Goal: Task Accomplishment & Management: Manage account settings

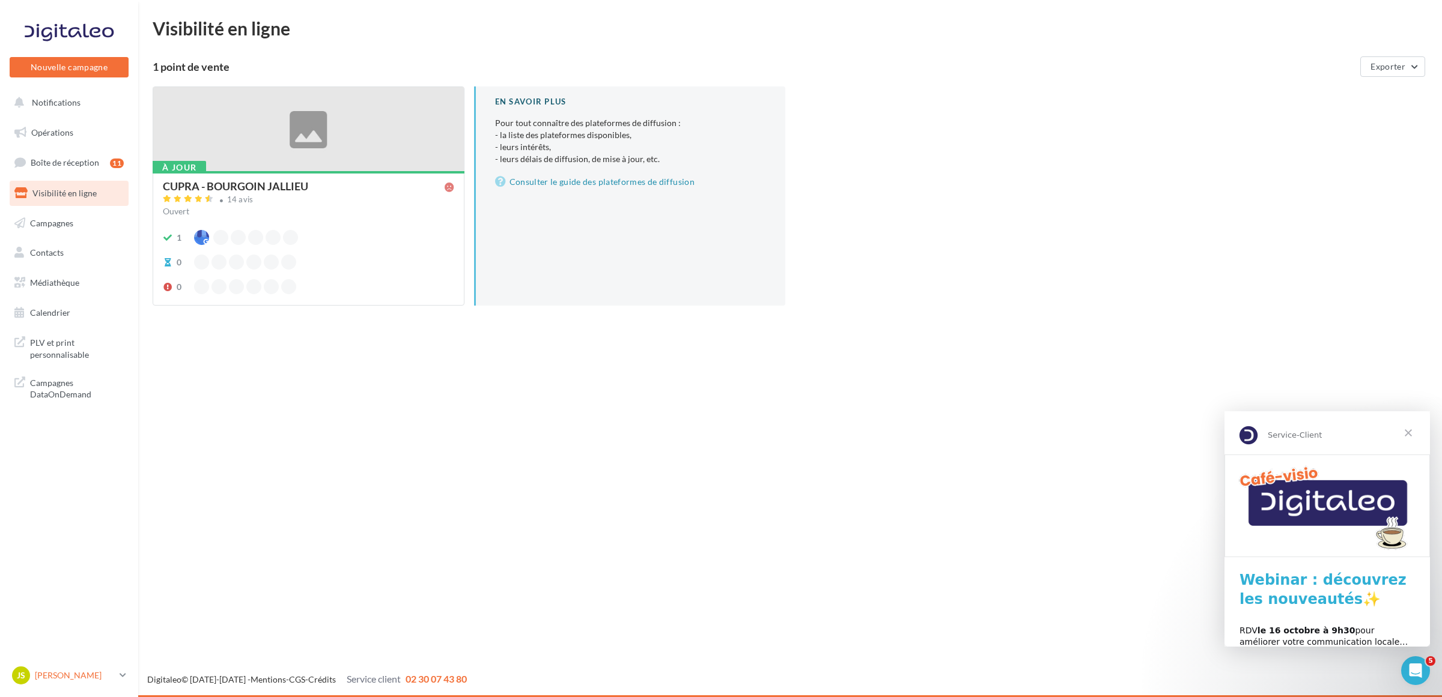
click at [124, 677] on icon at bounding box center [123, 675] width 7 height 10
click at [365, 571] on div "Nouvelle campagne Nouvelle campagne Notifications Opérations Boîte de réception…" at bounding box center [721, 348] width 1442 height 697
click at [307, 130] on div at bounding box center [308, 129] width 311 height 85
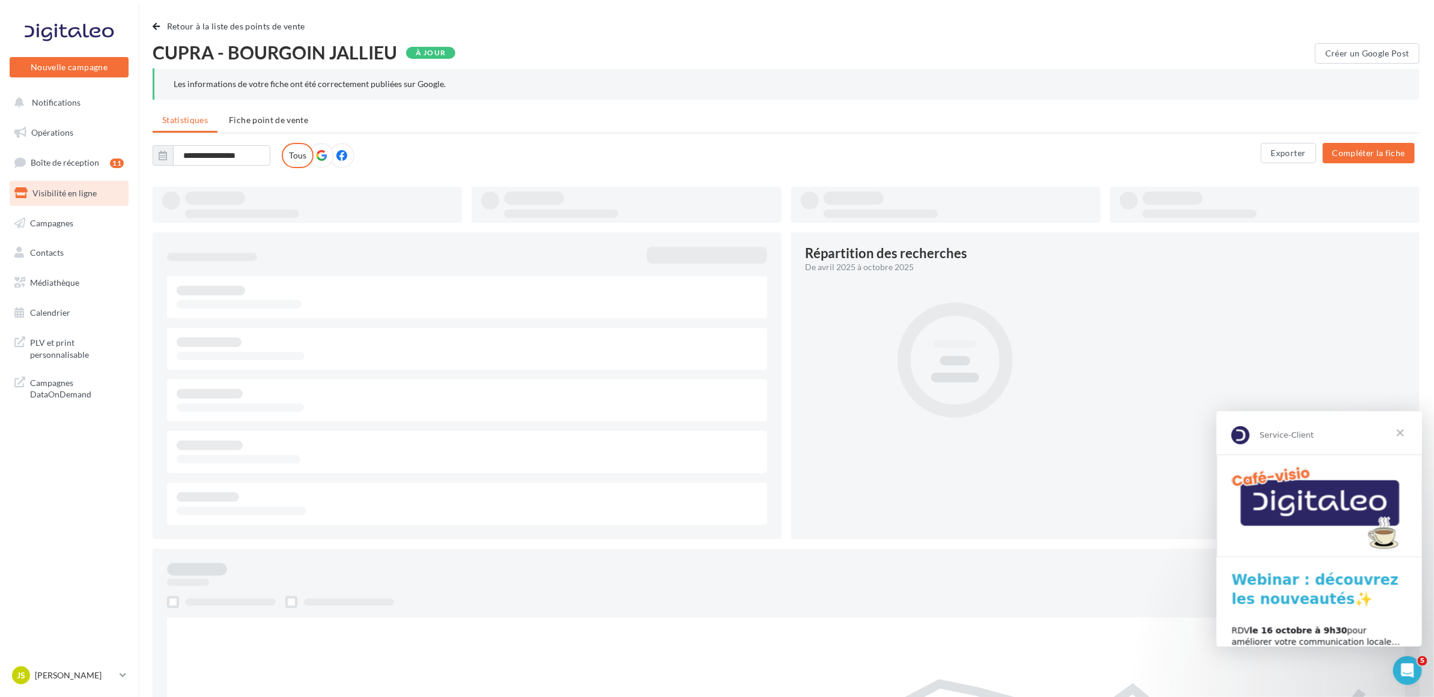
type input "**********"
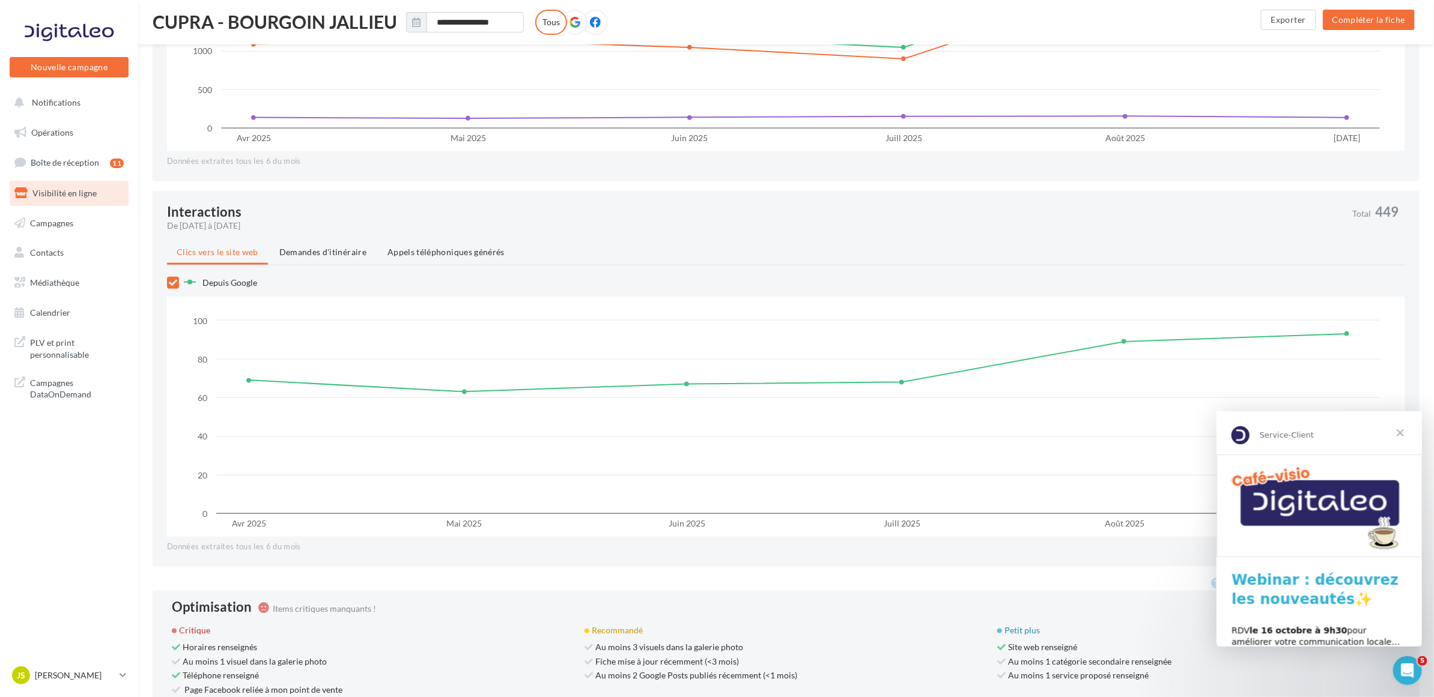
scroll to position [821, 0]
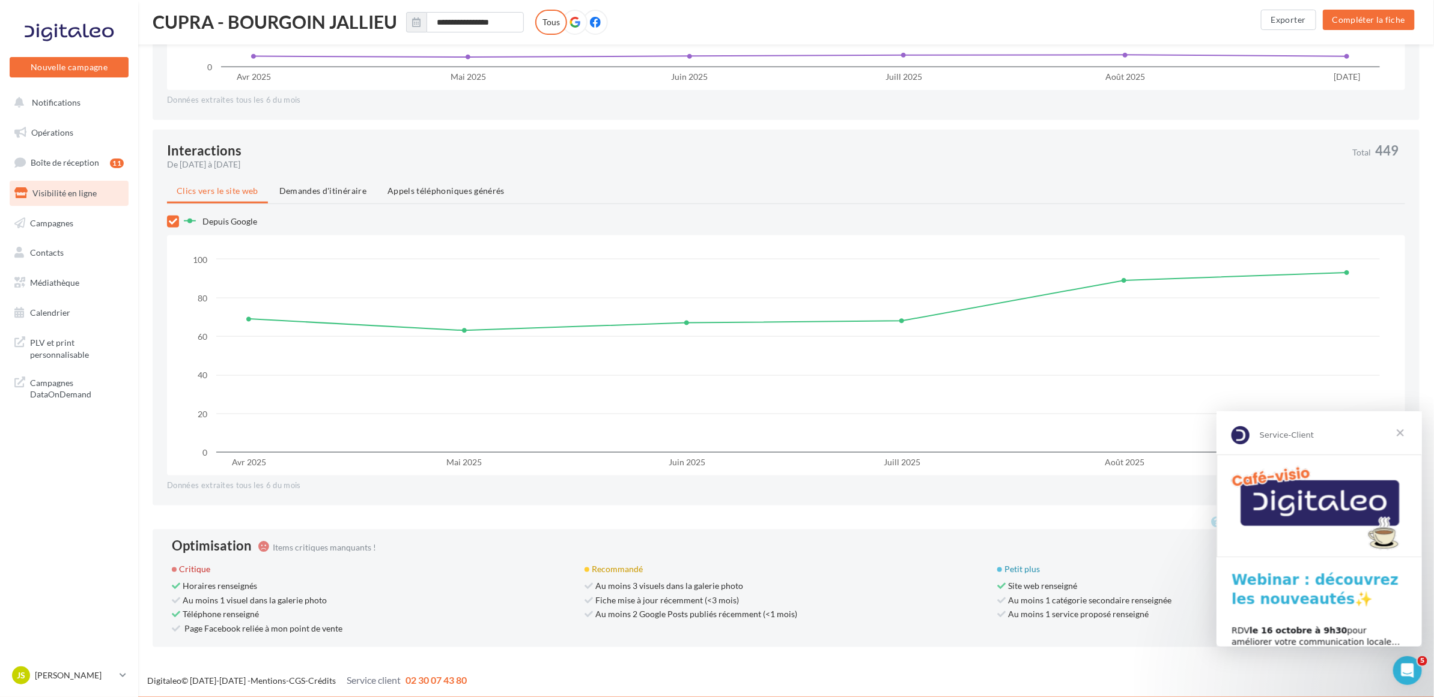
click at [1397, 431] on span "Fermer" at bounding box center [1399, 432] width 43 height 43
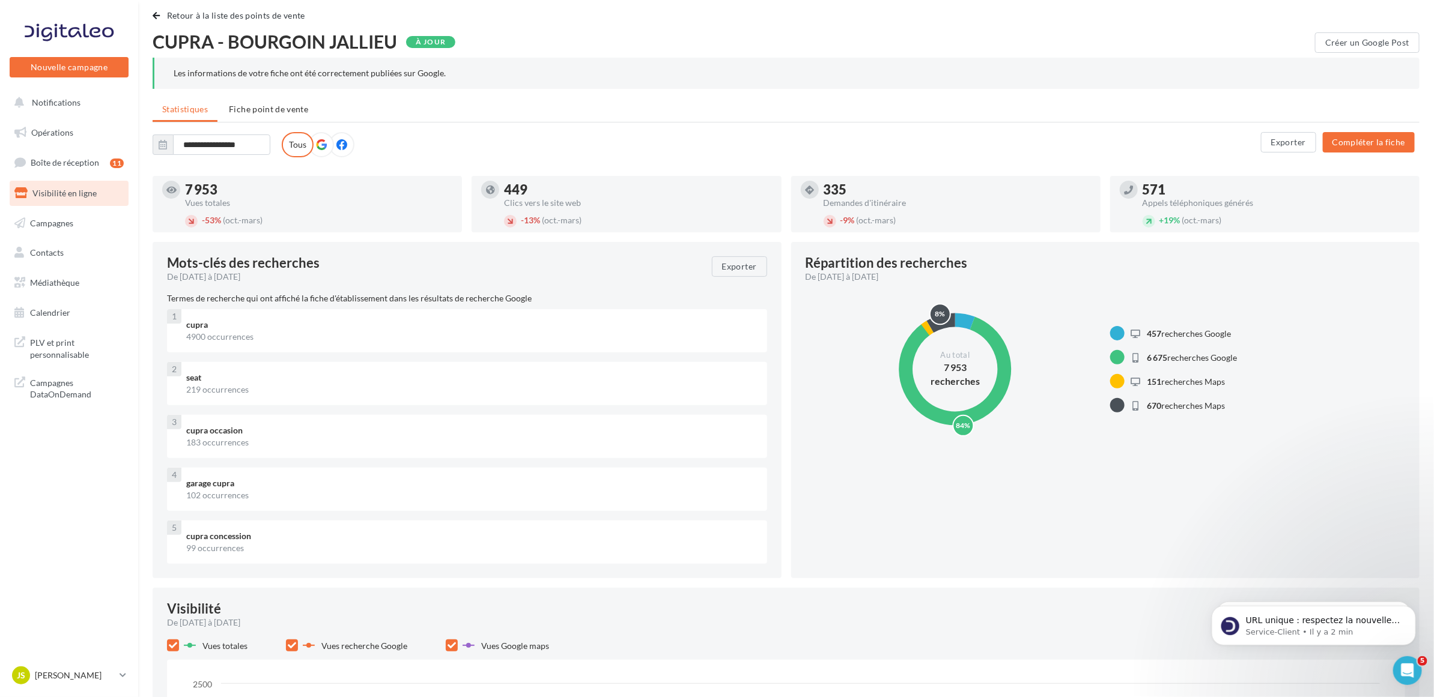
scroll to position [0, 0]
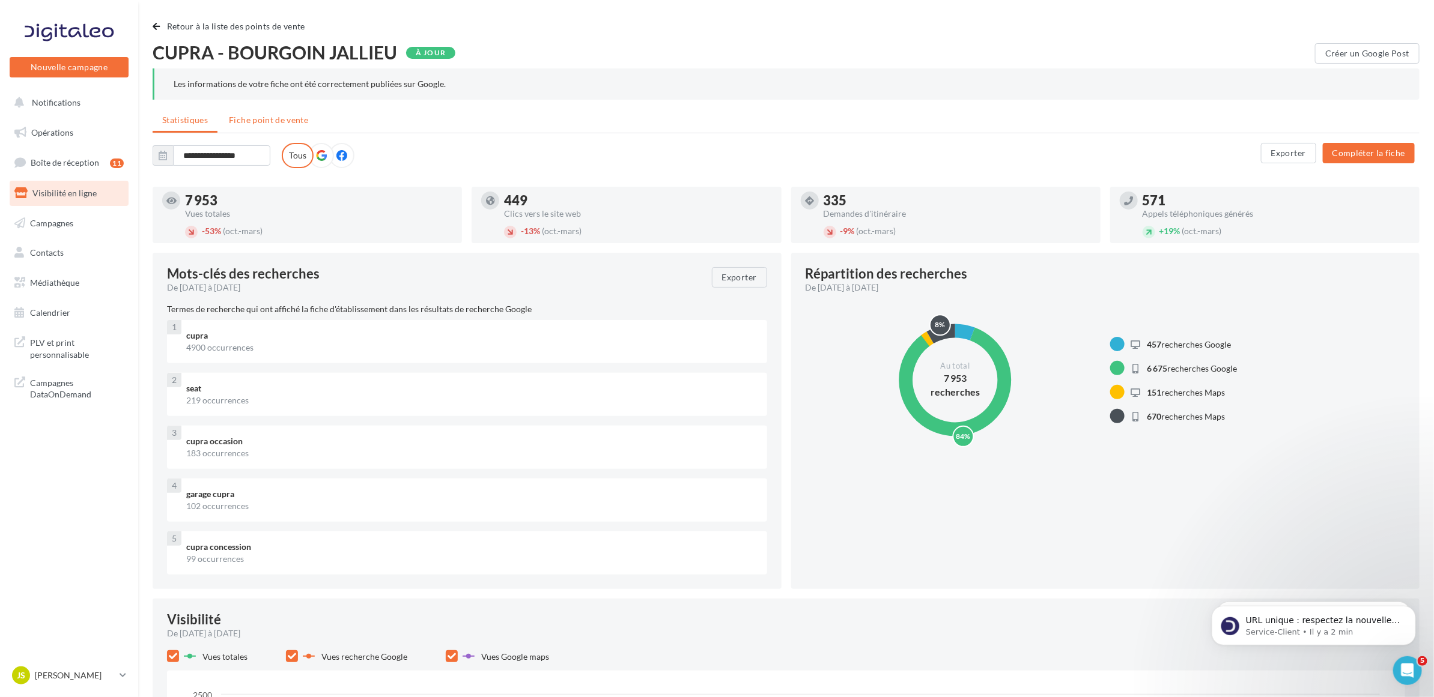
click at [295, 121] on span "Fiche point de vente" at bounding box center [268, 120] width 79 height 10
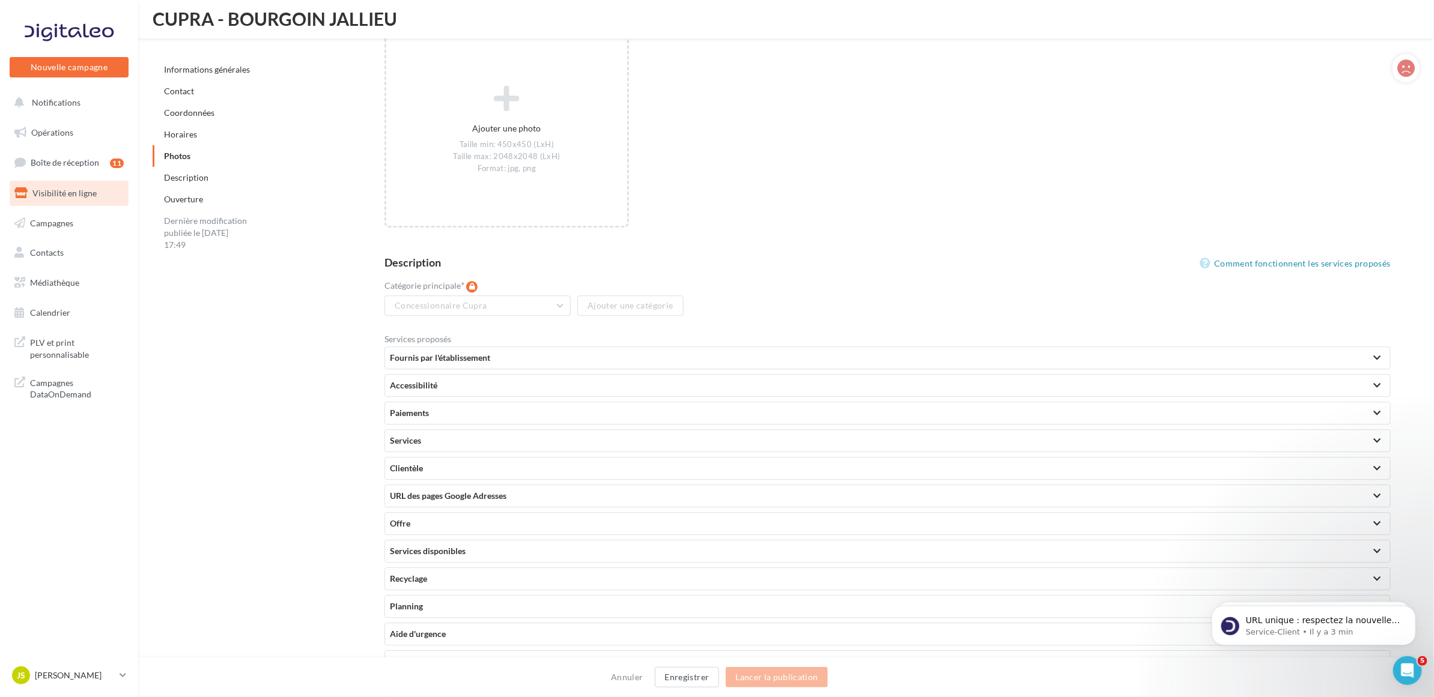
scroll to position [1980, 0]
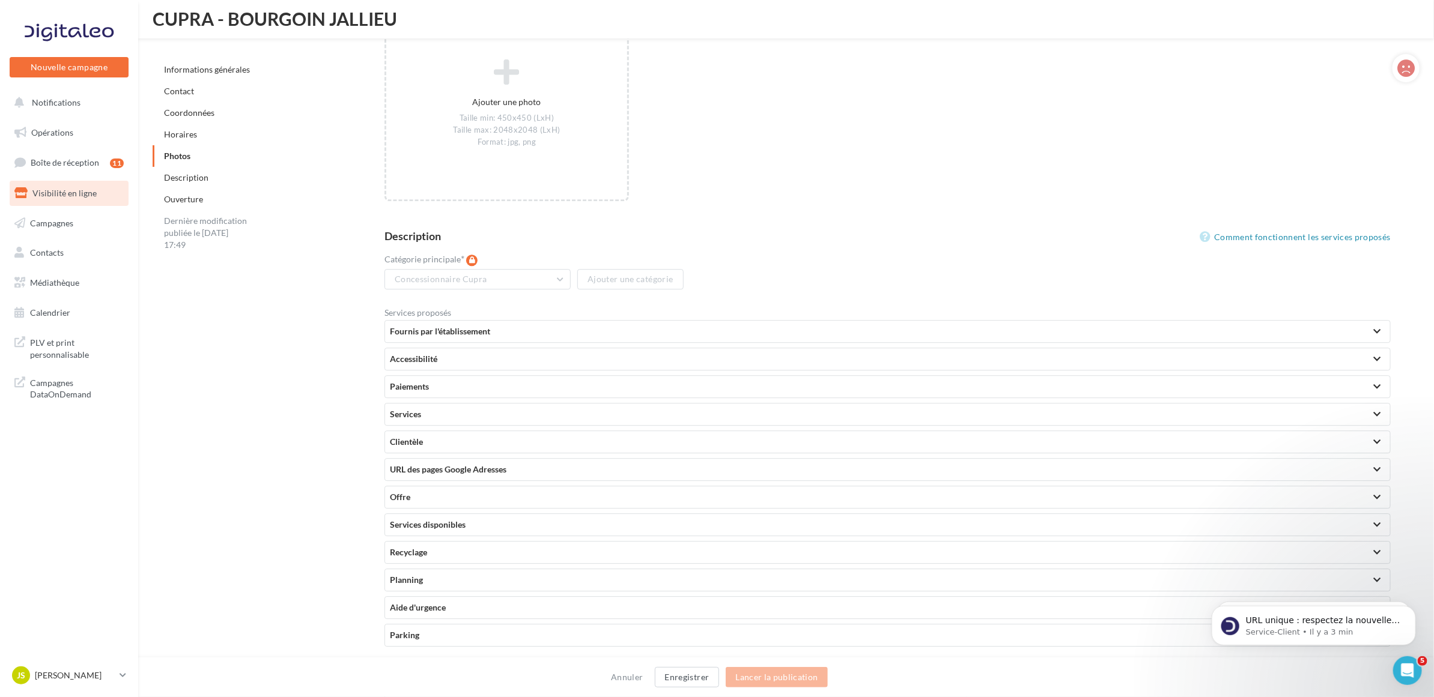
click at [1373, 329] on div at bounding box center [1376, 332] width 7 height 6
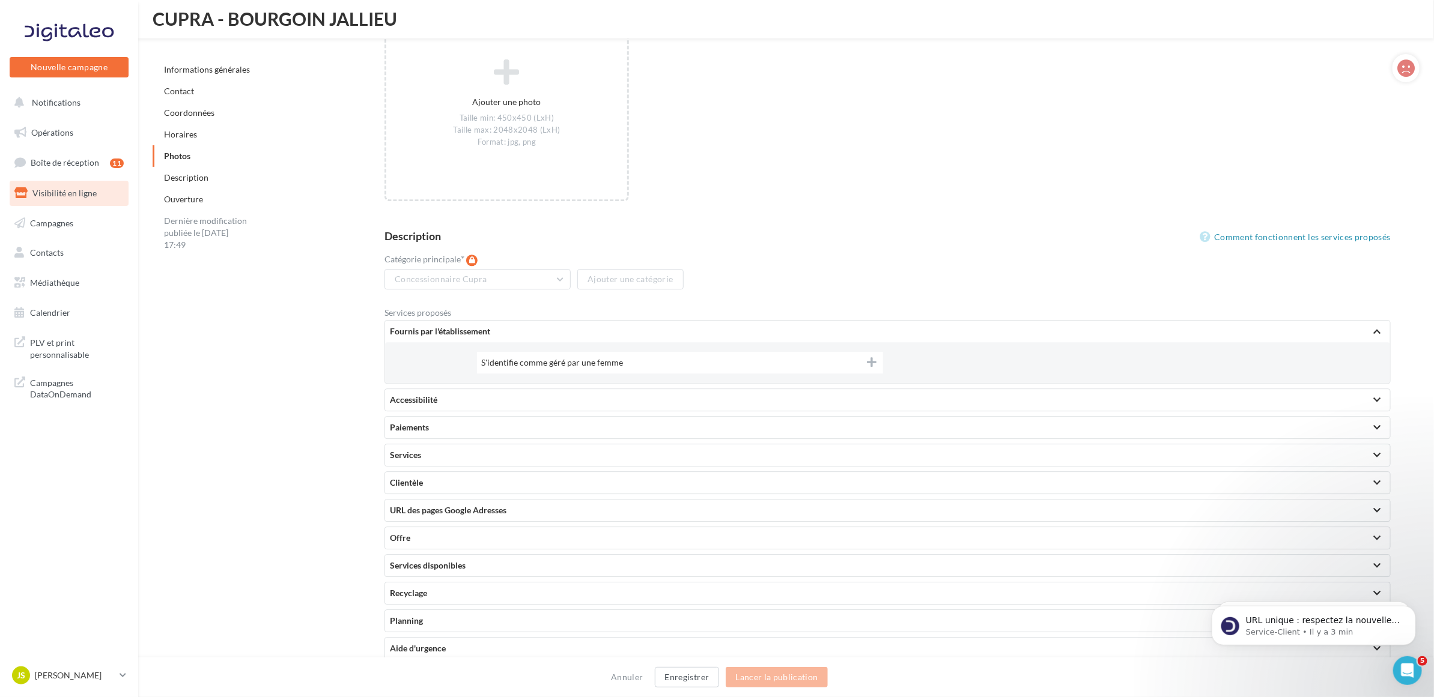
click at [872, 358] on icon at bounding box center [872, 362] width 10 height 11
click at [872, 358] on icon at bounding box center [871, 362] width 11 height 11
click at [1377, 398] on div at bounding box center [1376, 400] width 17 height 22
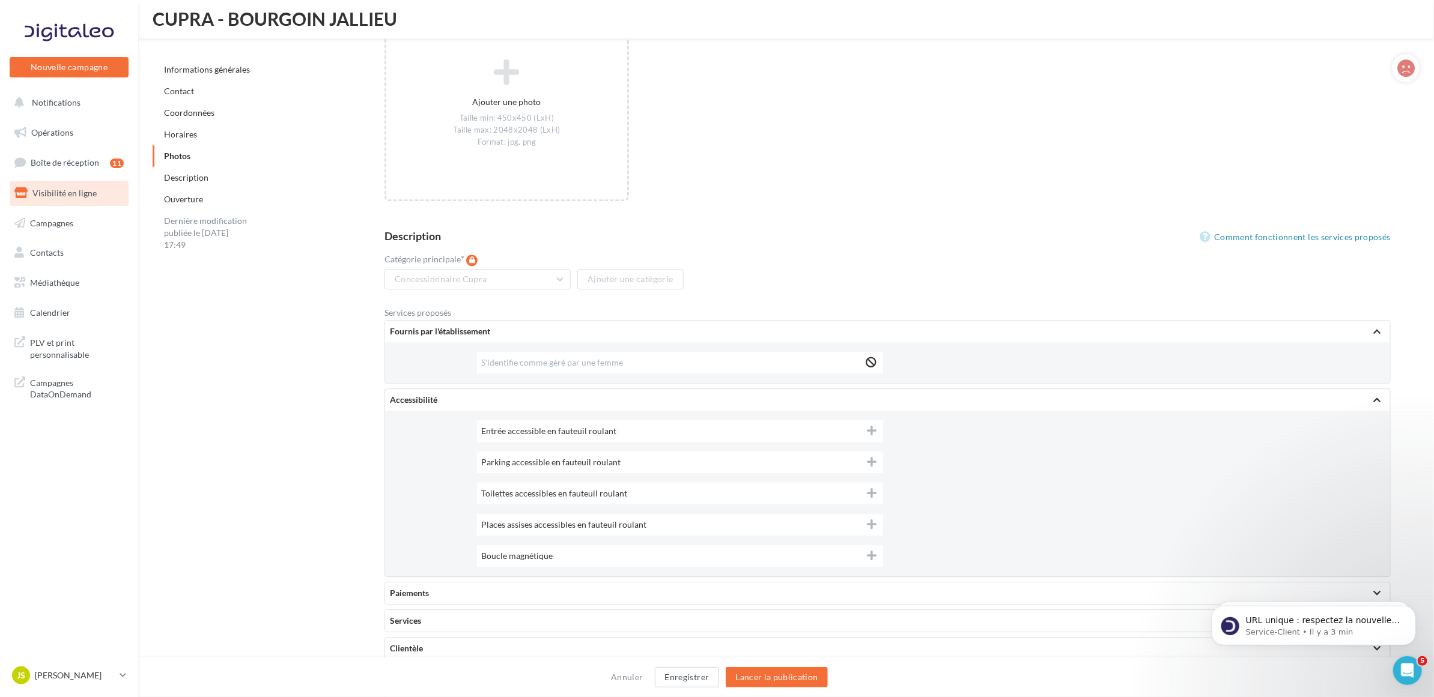
click at [871, 426] on icon at bounding box center [872, 430] width 10 height 11
click at [870, 457] on icon at bounding box center [872, 462] width 10 height 11
click at [870, 490] on icon at bounding box center [872, 493] width 10 height 11
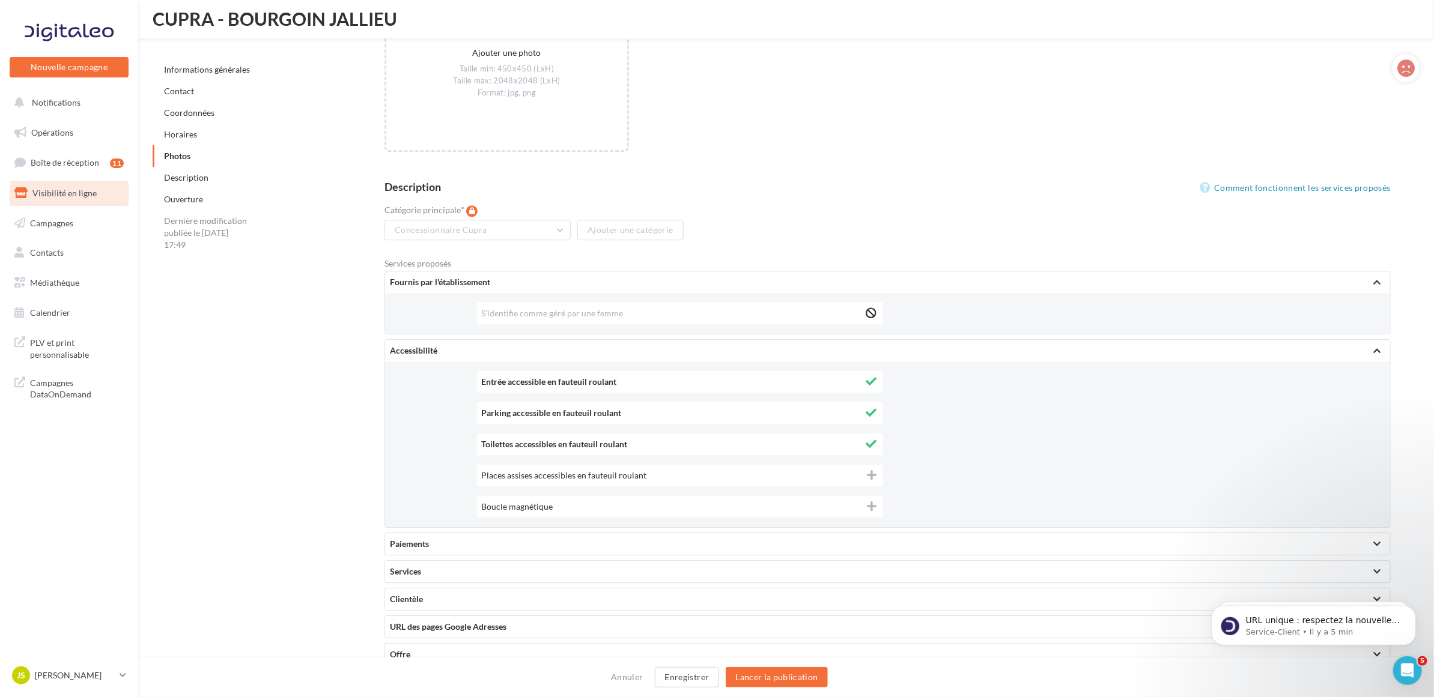
scroll to position [2055, 0]
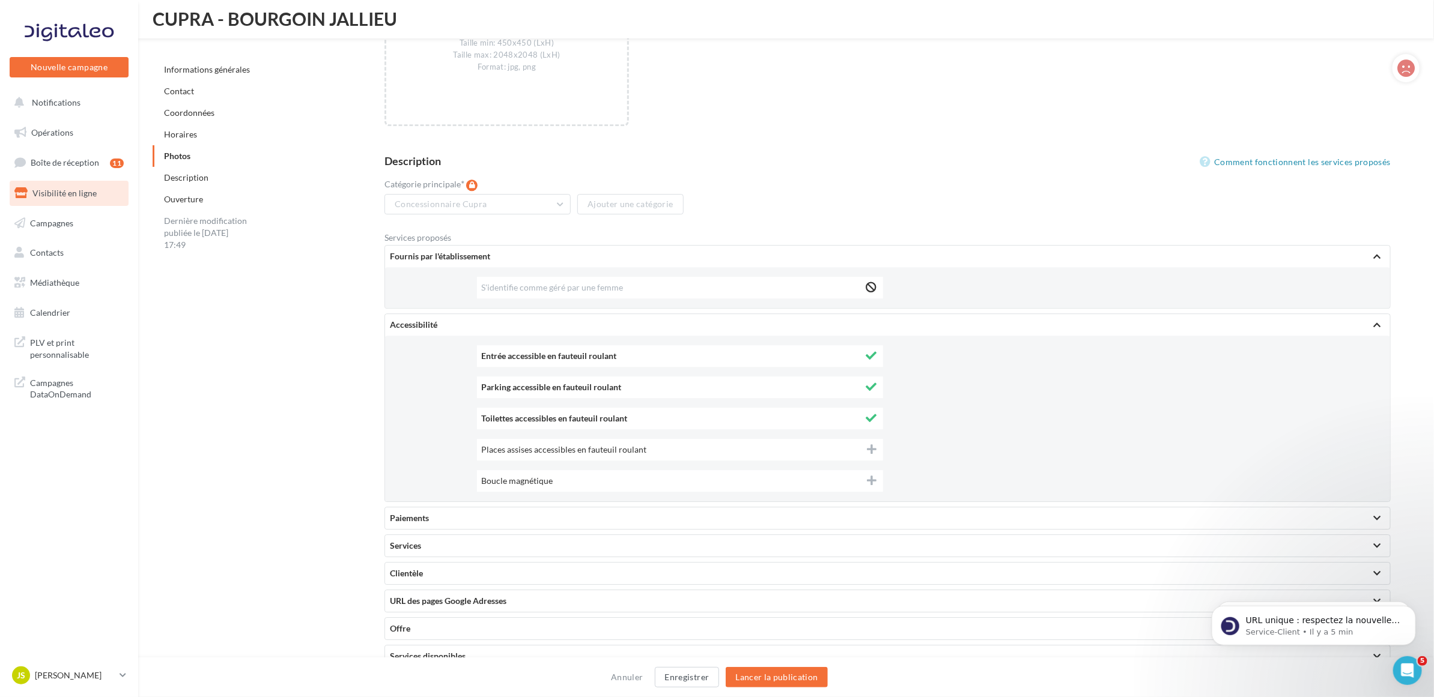
click at [866, 445] on div "Places assises accessibles en fauteuil roulant" at bounding box center [680, 450] width 406 height 22
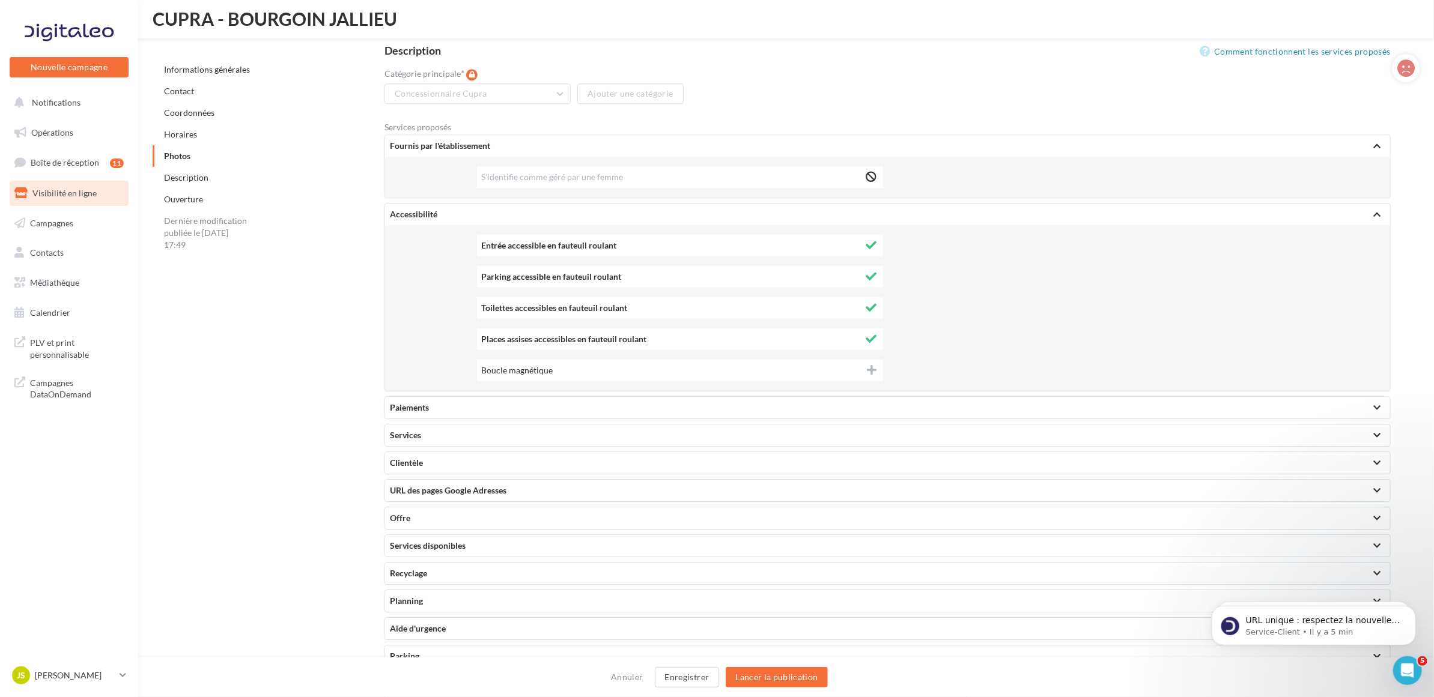
scroll to position [2205, 0]
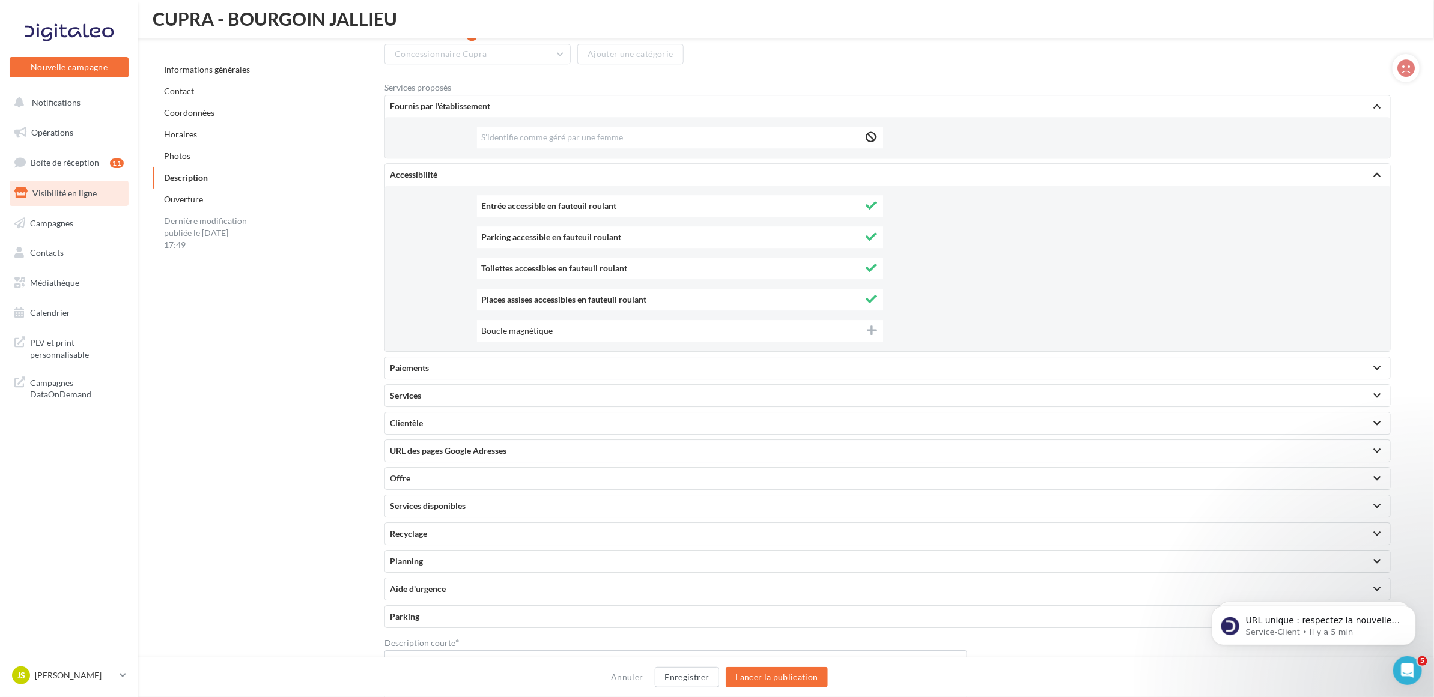
click at [1374, 365] on div at bounding box center [1376, 368] width 7 height 6
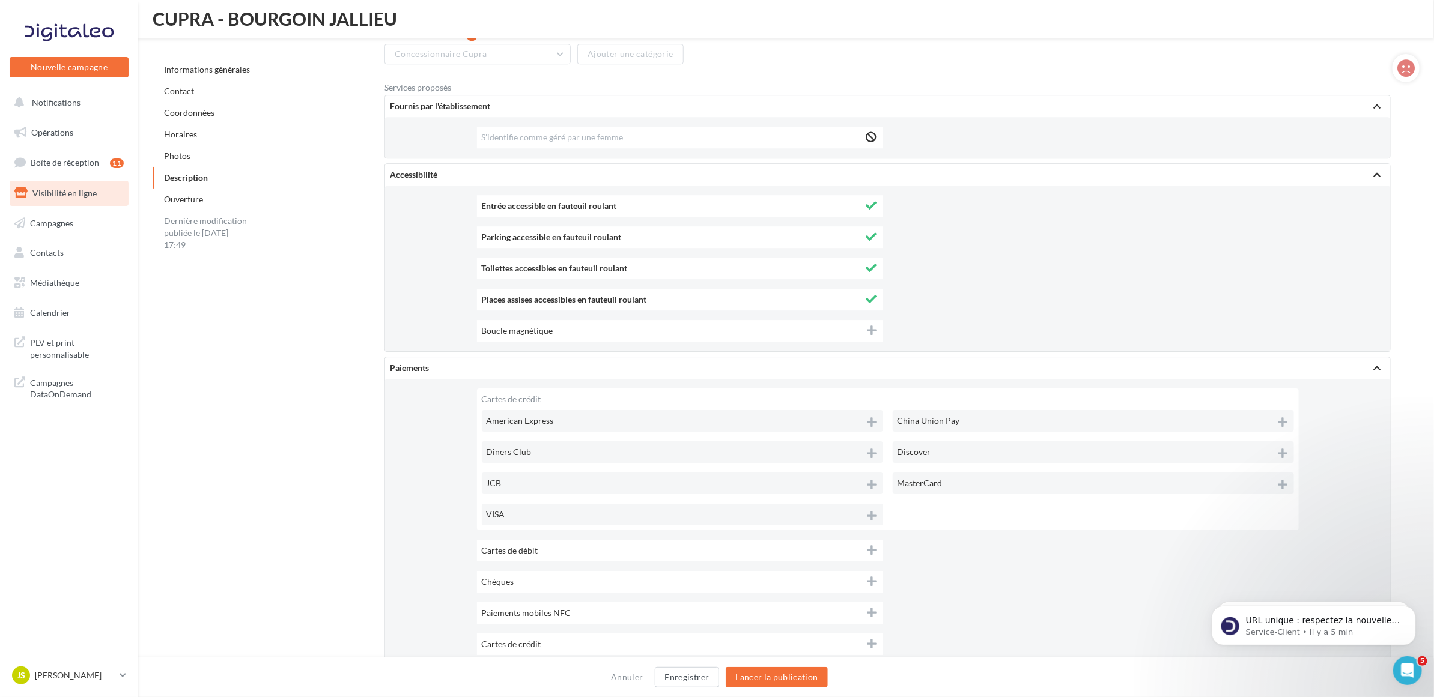
click at [870, 294] on icon at bounding box center [871, 299] width 11 height 11
click at [867, 294] on icon at bounding box center [871, 299] width 11 height 11
click at [866, 266] on icon at bounding box center [871, 267] width 11 height 11
click at [876, 262] on icon at bounding box center [871, 267] width 11 height 11
click at [875, 232] on icon at bounding box center [871, 236] width 11 height 11
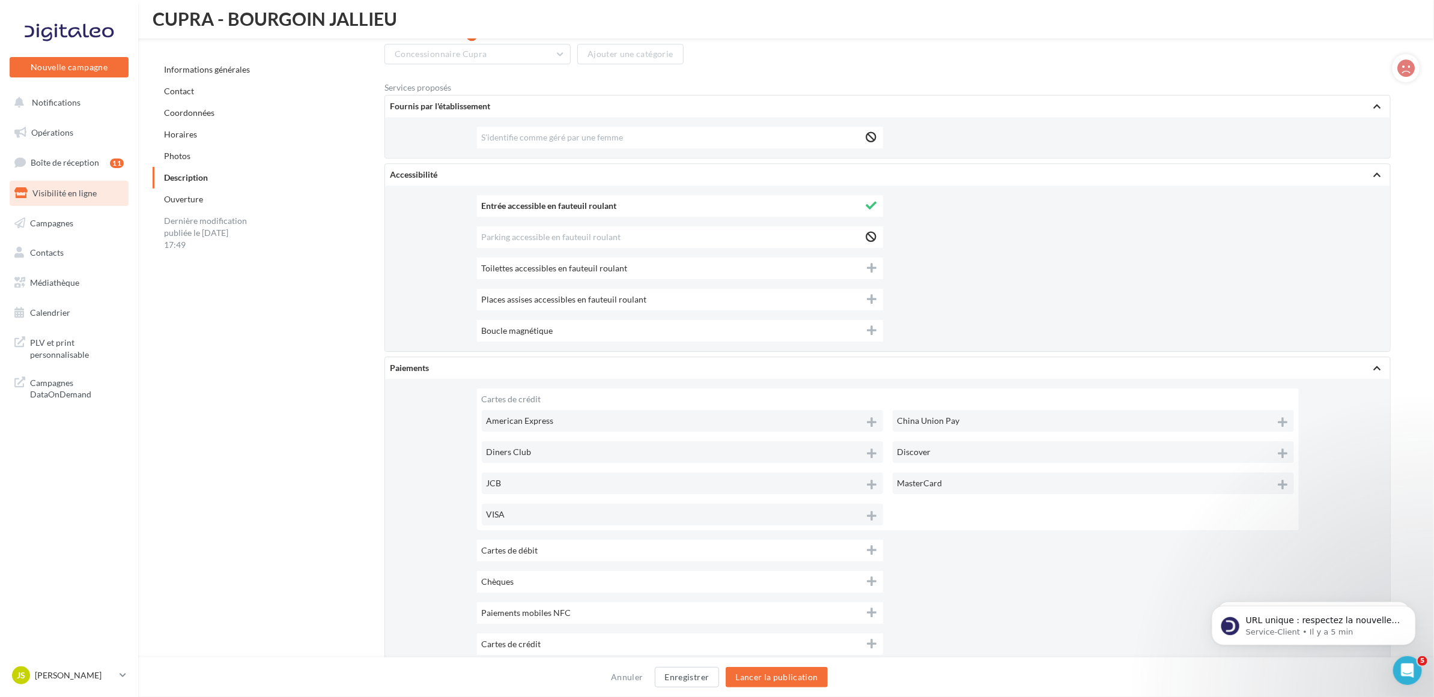
click at [875, 232] on icon at bounding box center [871, 236] width 11 height 11
click at [872, 200] on icon at bounding box center [871, 205] width 11 height 11
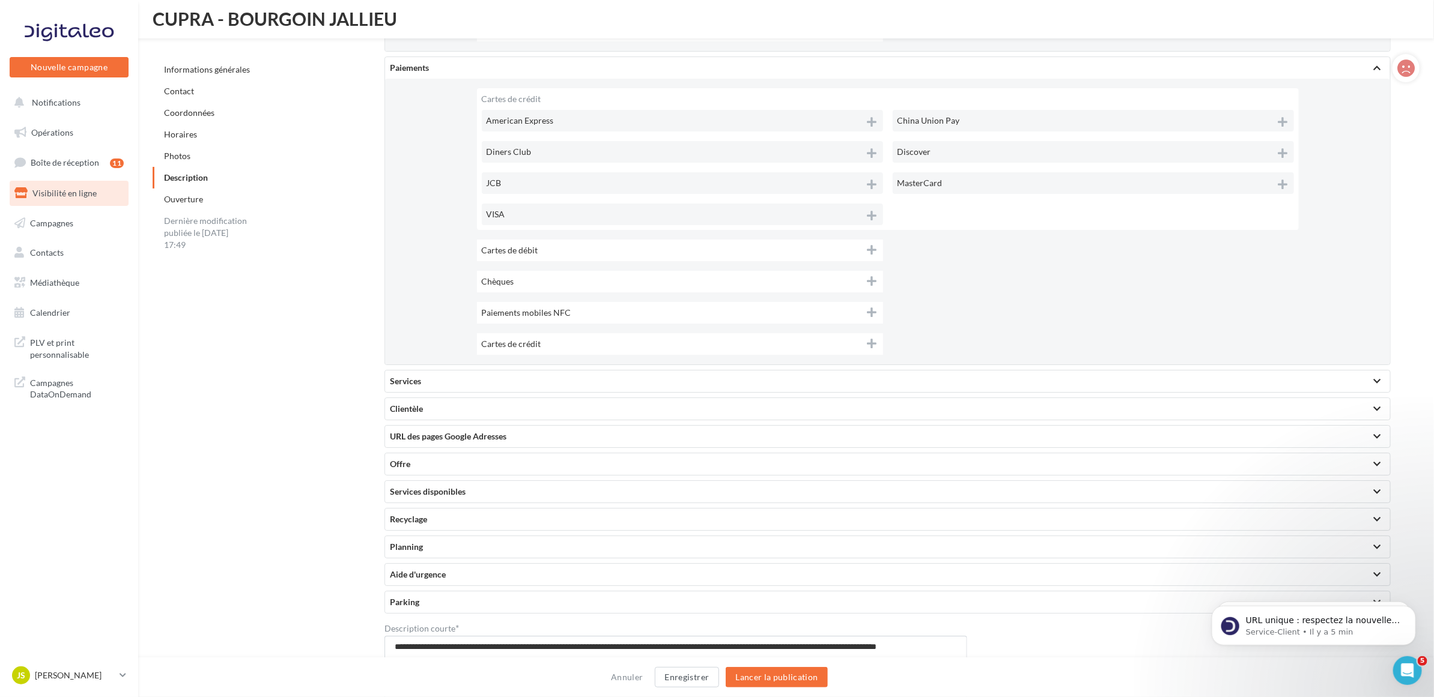
scroll to position [2581, 0]
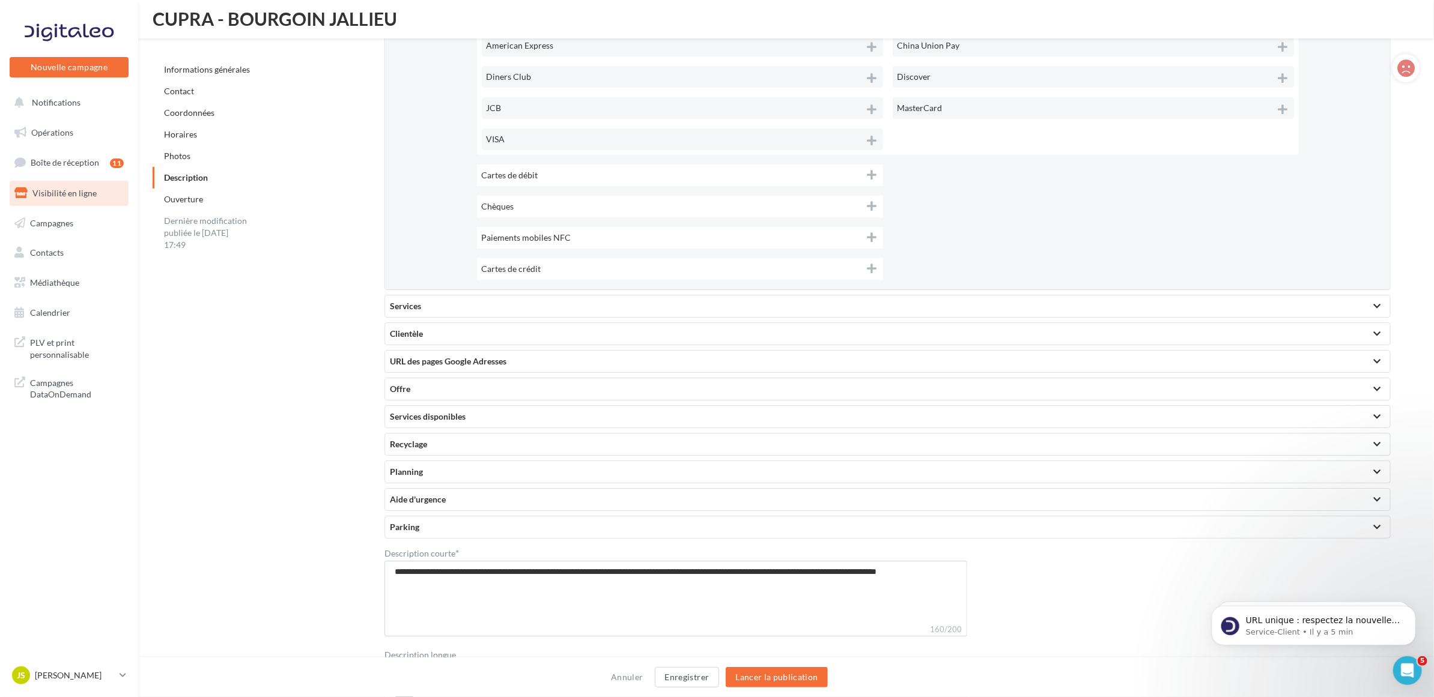
click at [1382, 300] on div at bounding box center [1376, 307] width 17 height 22
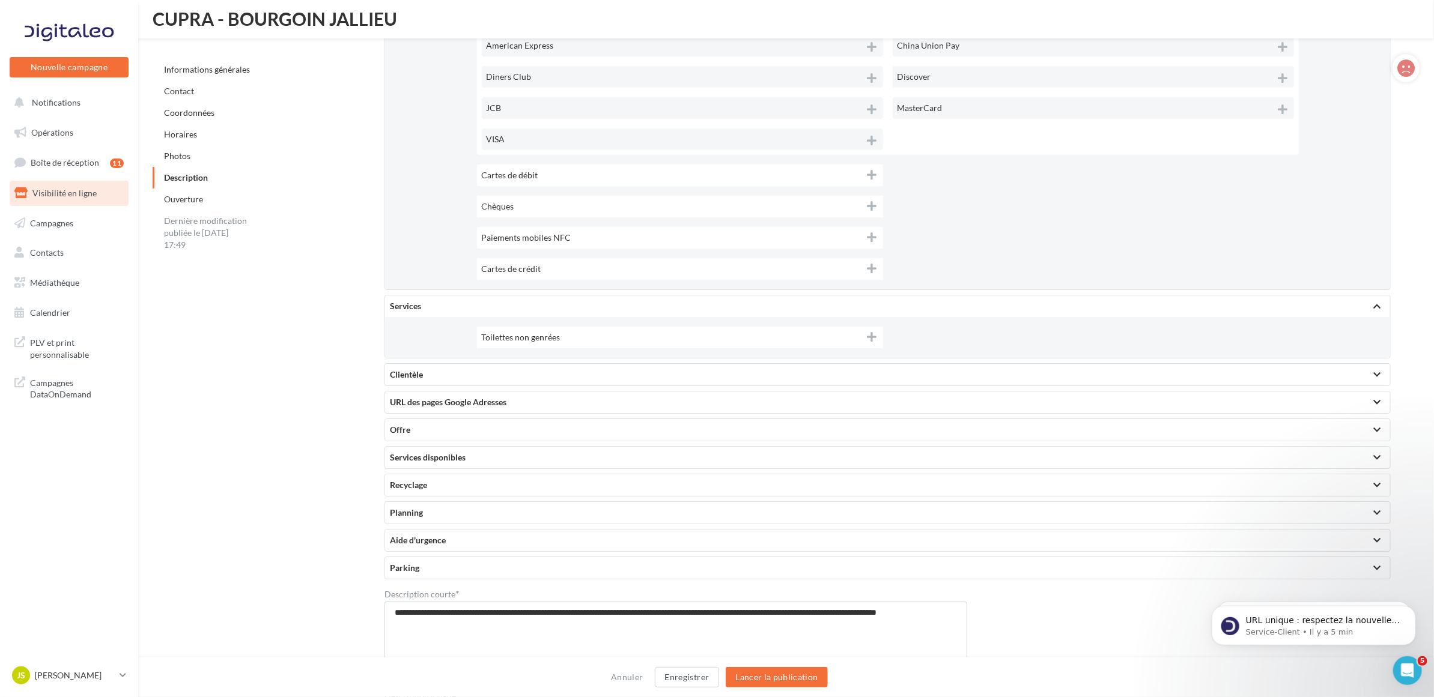
click at [1382, 368] on div at bounding box center [1376, 375] width 17 height 22
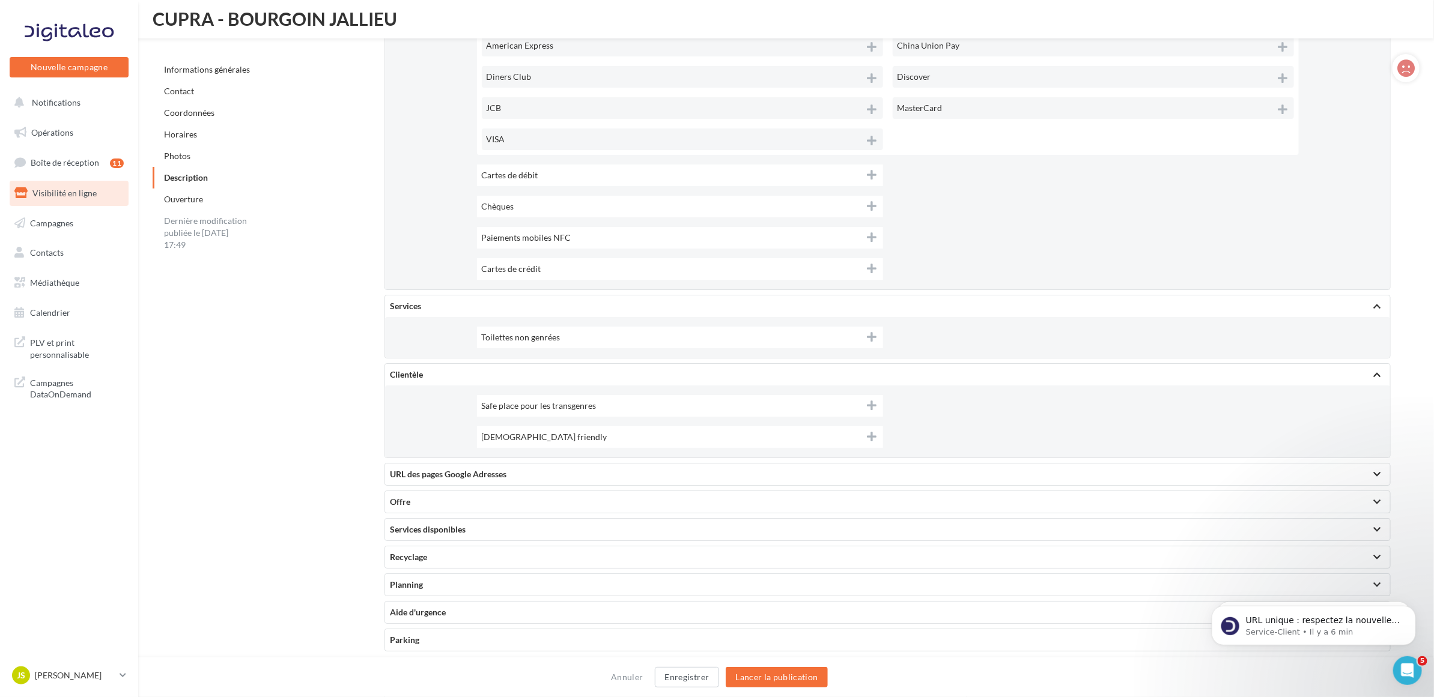
click at [1376, 472] on div at bounding box center [1376, 475] width 7 height 6
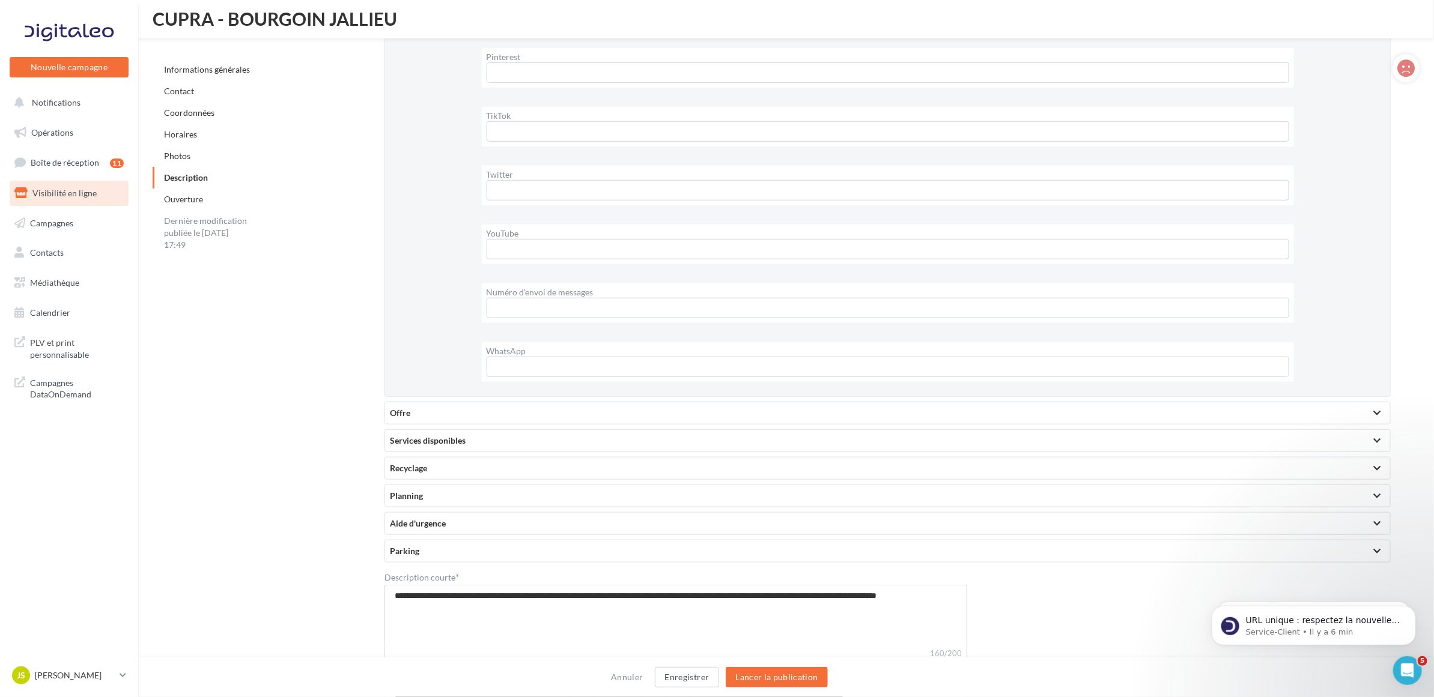
scroll to position [3406, 0]
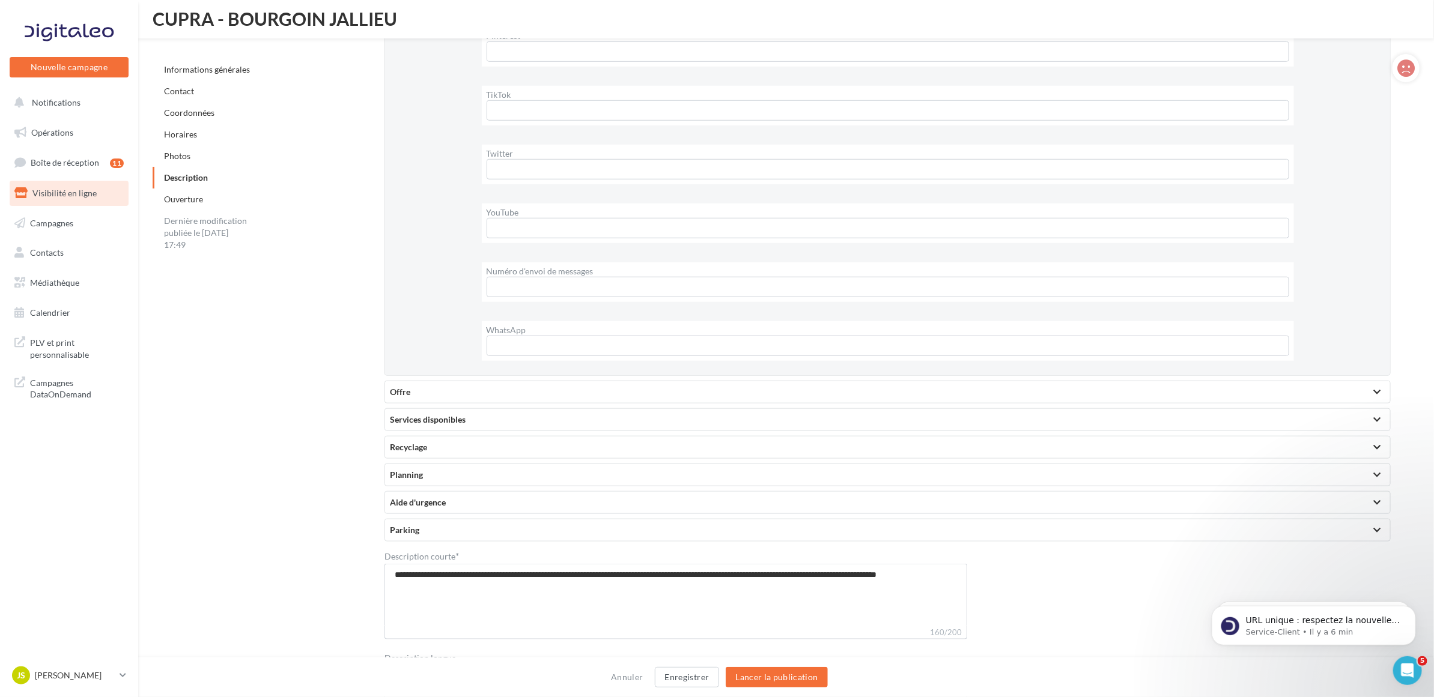
click at [1377, 389] on div at bounding box center [1376, 392] width 7 height 6
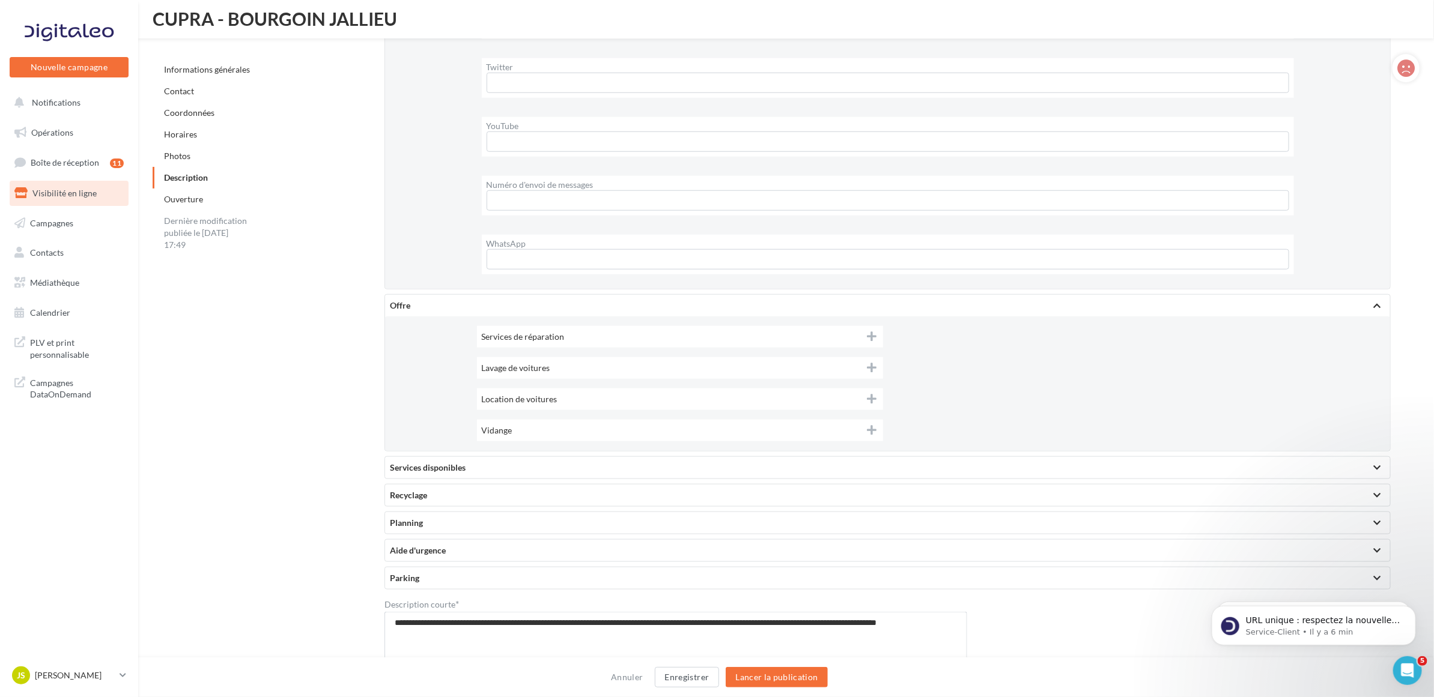
scroll to position [3557, 0]
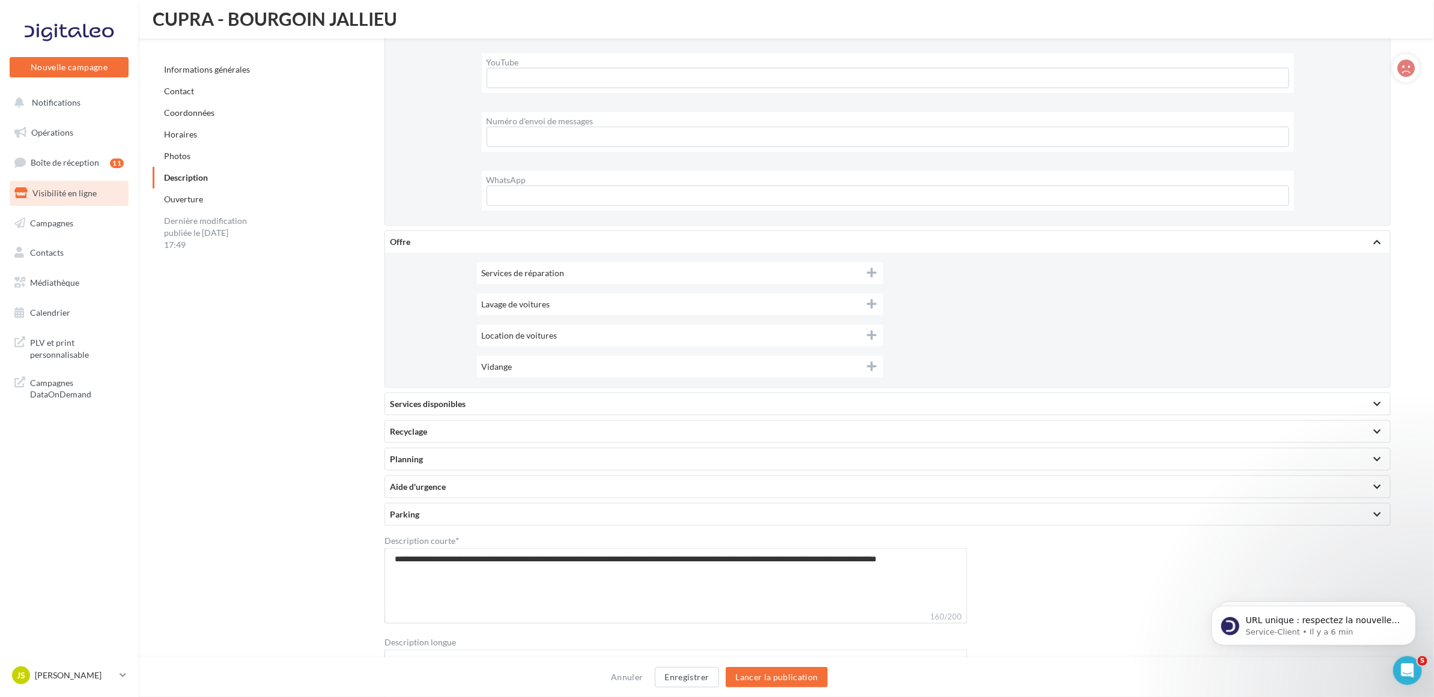
click at [1382, 404] on div at bounding box center [1376, 404] width 17 height 22
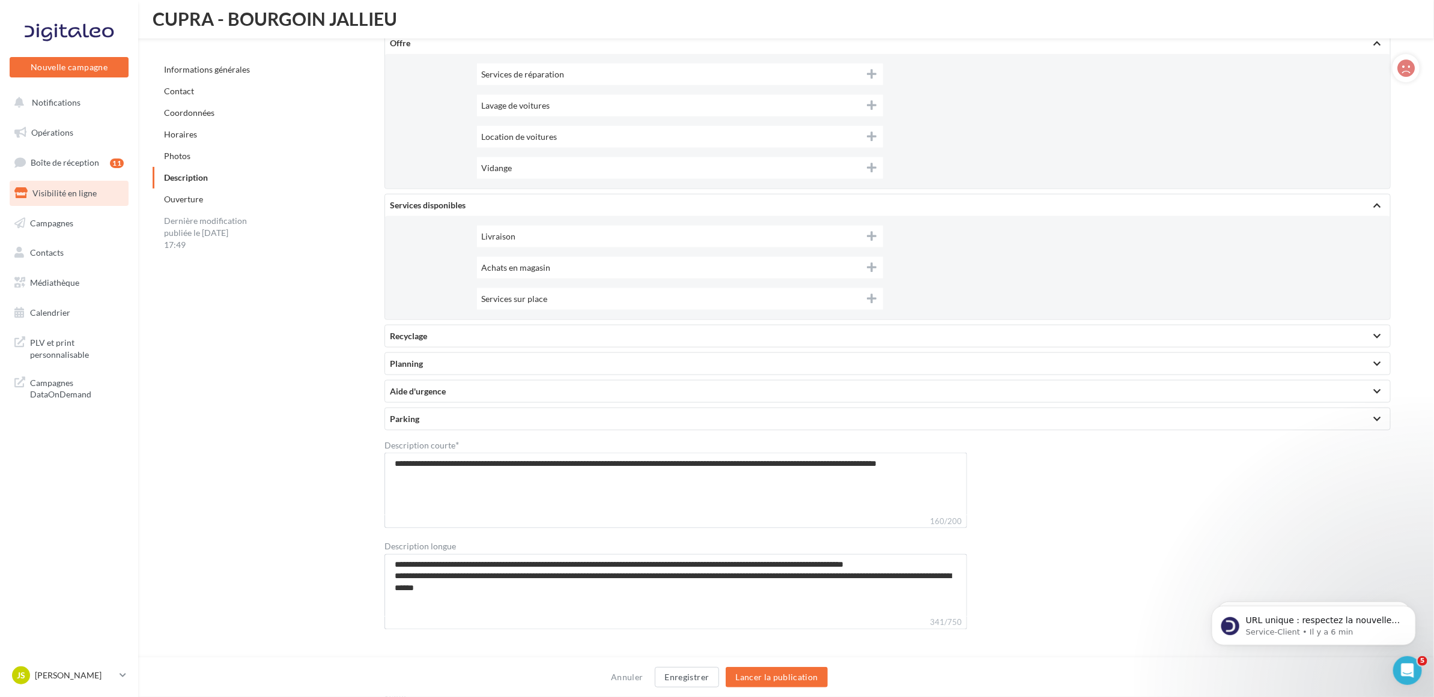
scroll to position [3782, 0]
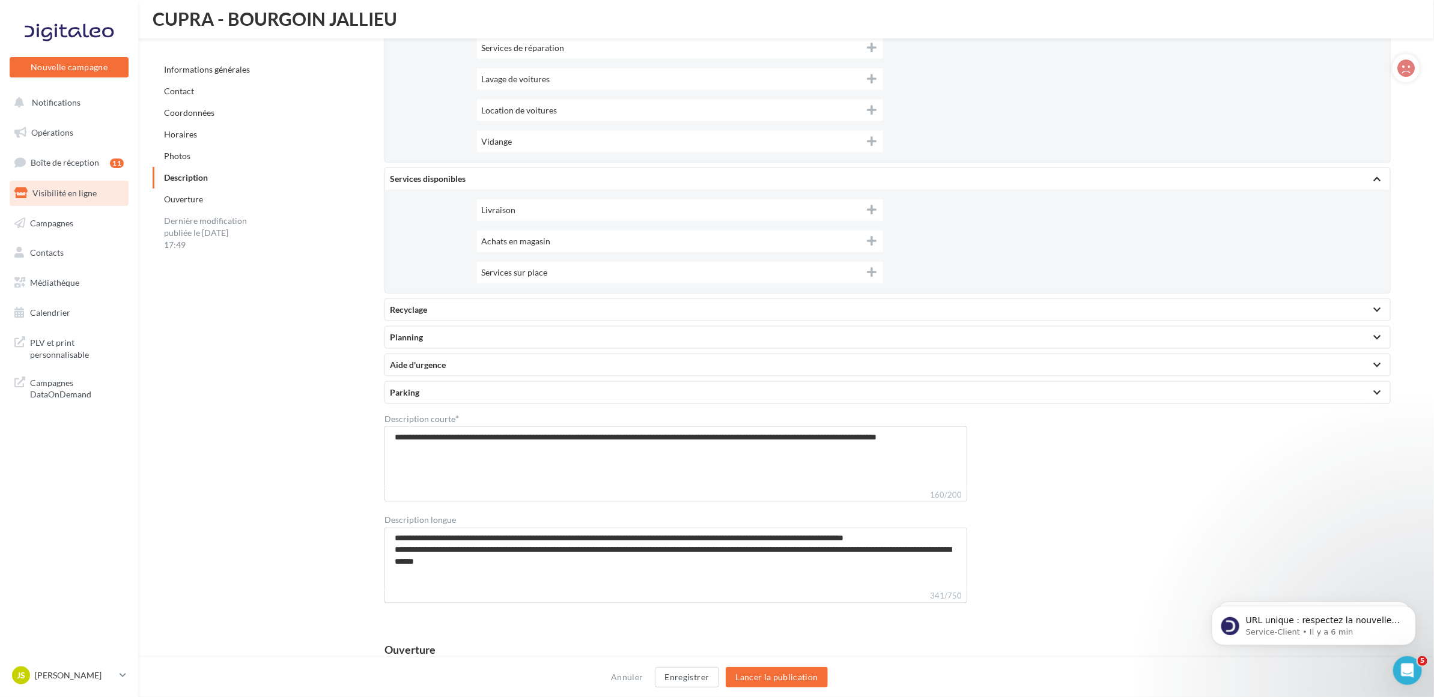
click at [1376, 307] on div at bounding box center [1376, 310] width 7 height 6
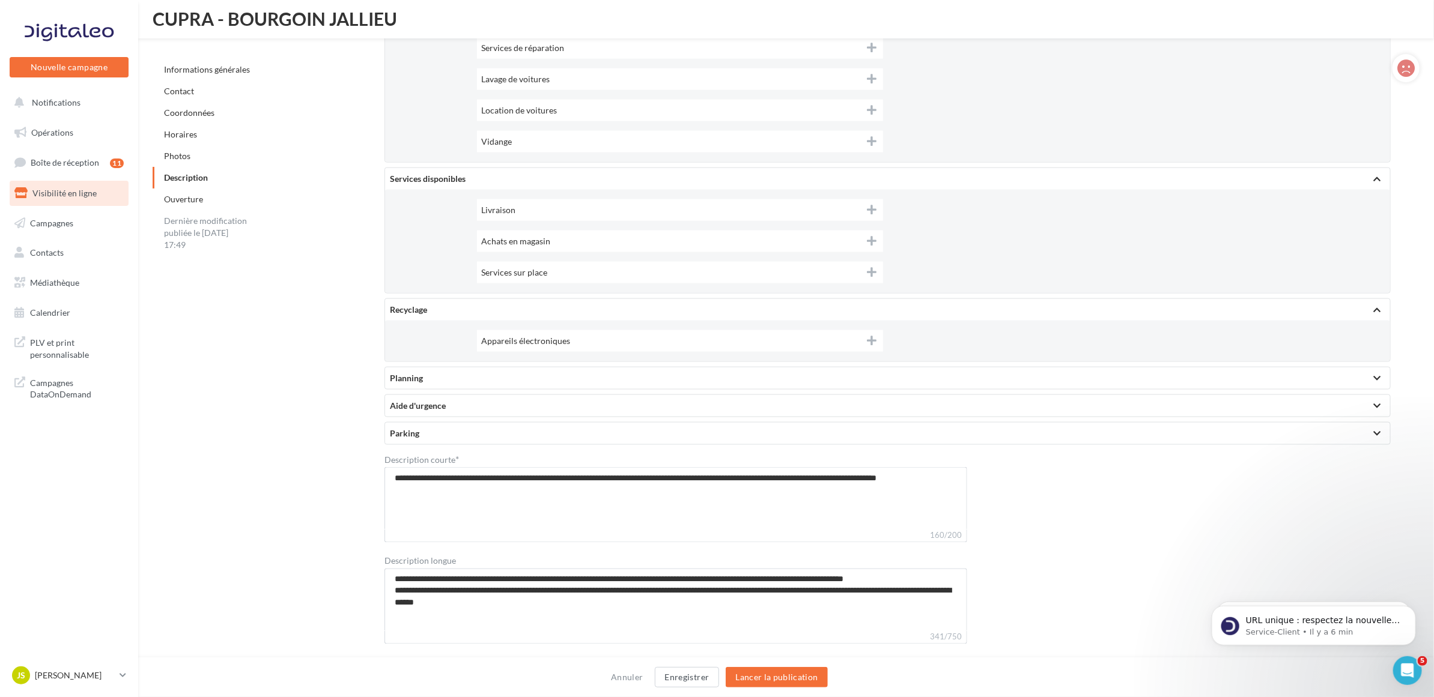
click at [1377, 375] on div at bounding box center [1376, 378] width 7 height 6
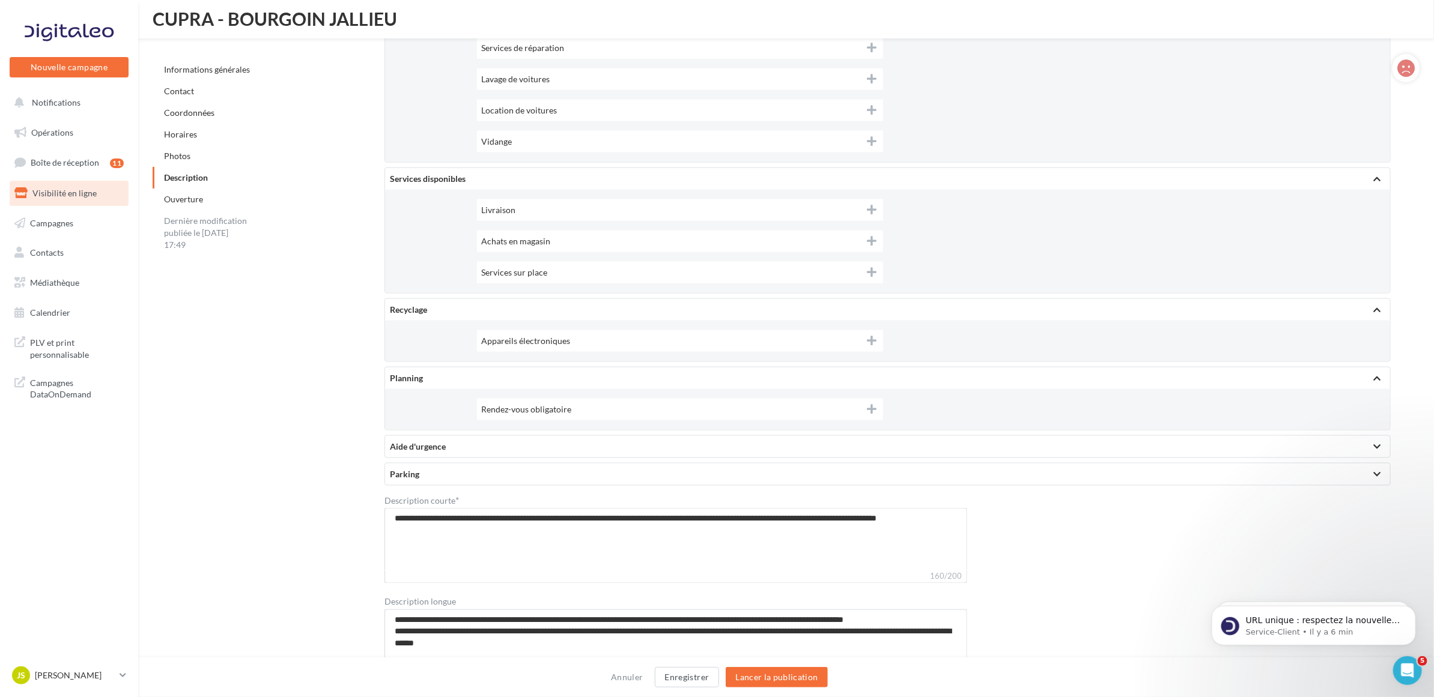
click at [1376, 436] on div at bounding box center [1376, 447] width 17 height 22
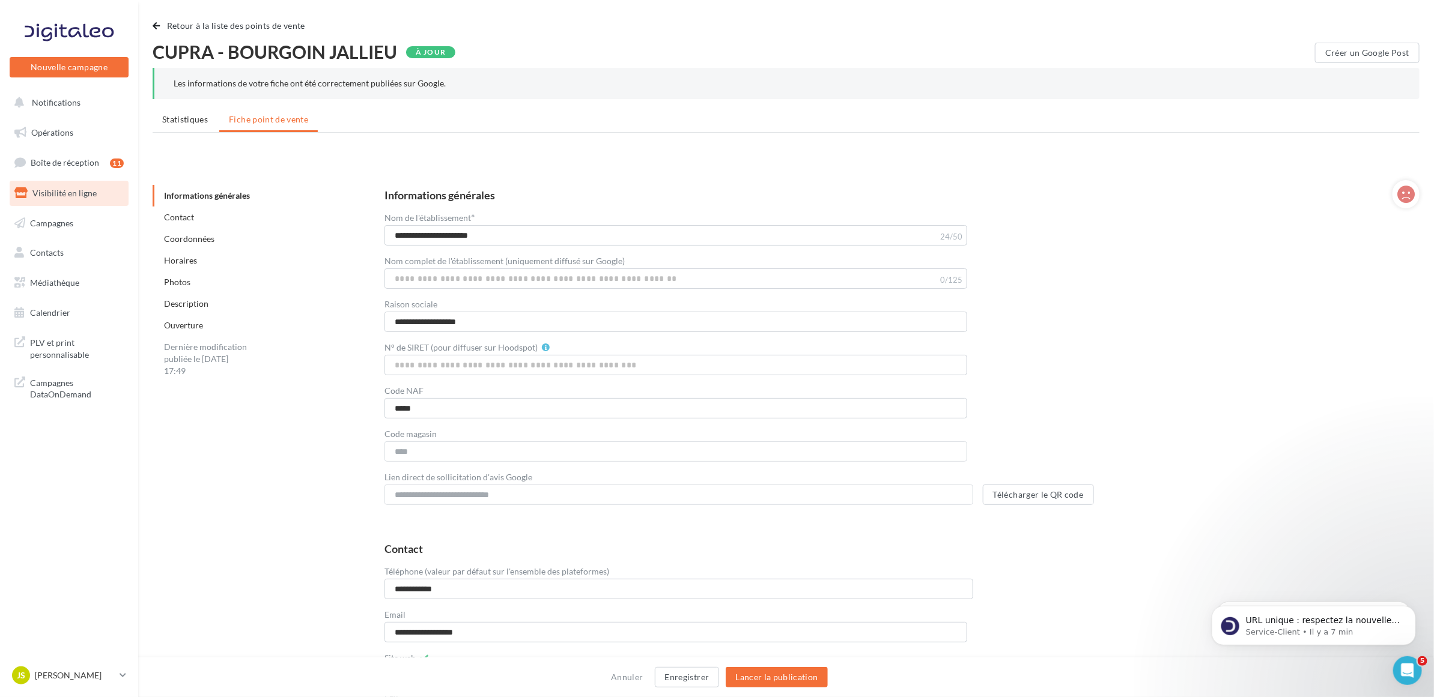
scroll to position [0, 0]
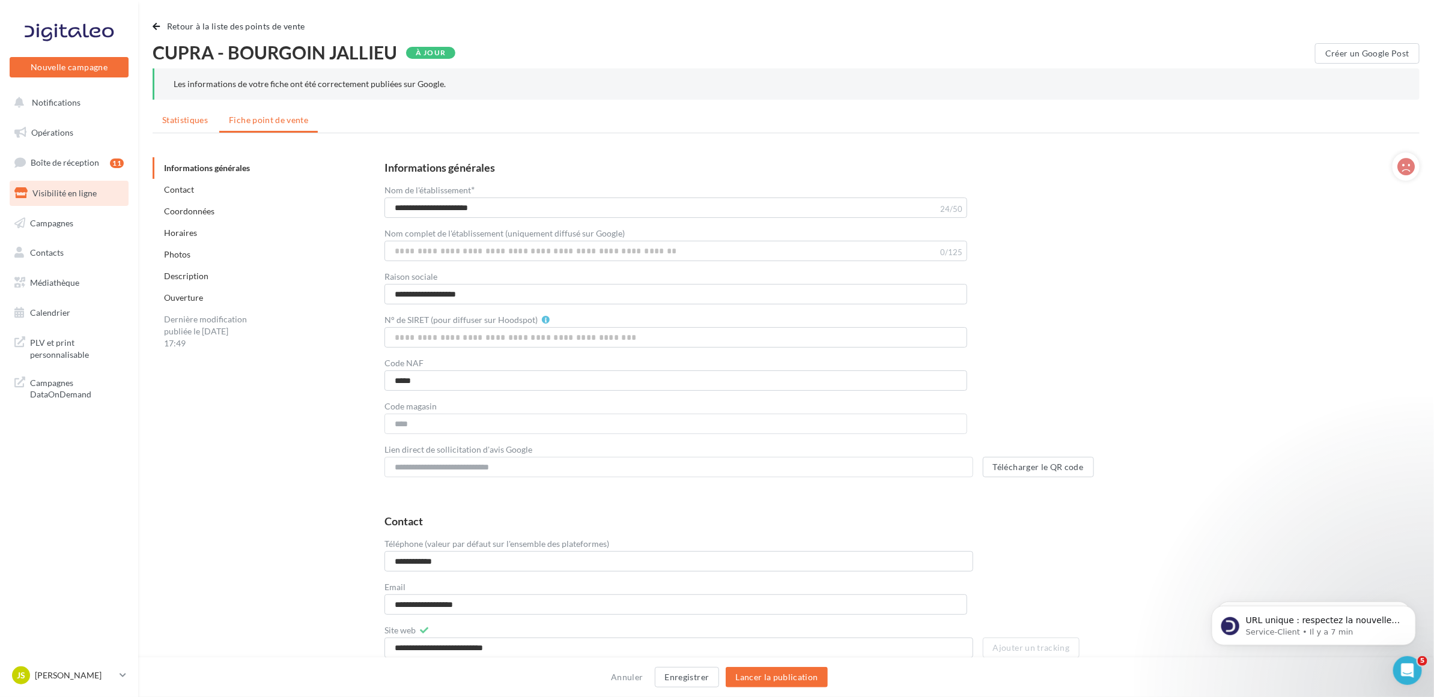
click at [186, 124] on li "Statistiques" at bounding box center [185, 120] width 65 height 22
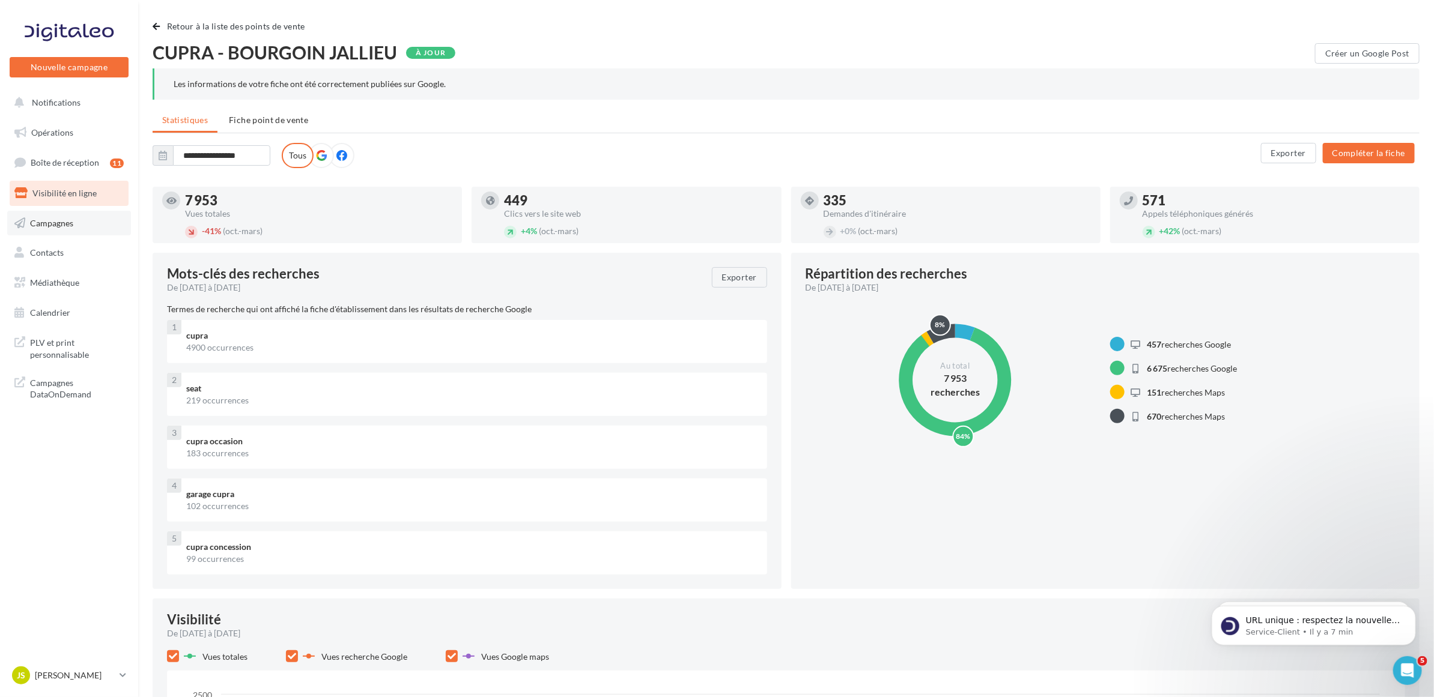
click at [44, 222] on span "Campagnes" at bounding box center [51, 222] width 43 height 10
